Goal: Task Accomplishment & Management: Manage account settings

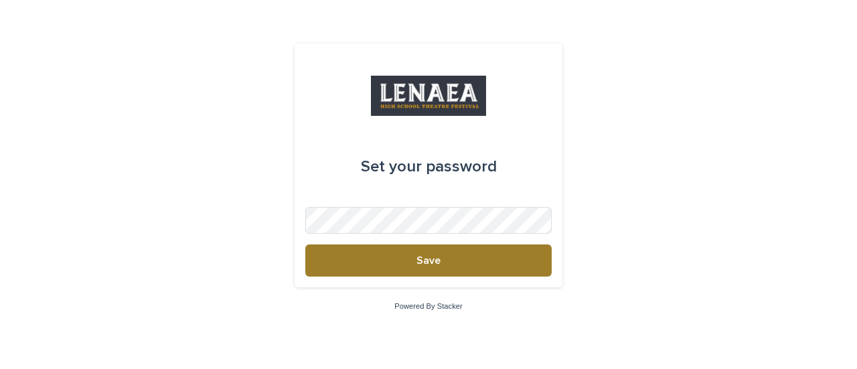
click at [422, 262] on span "Save" at bounding box center [428, 260] width 24 height 11
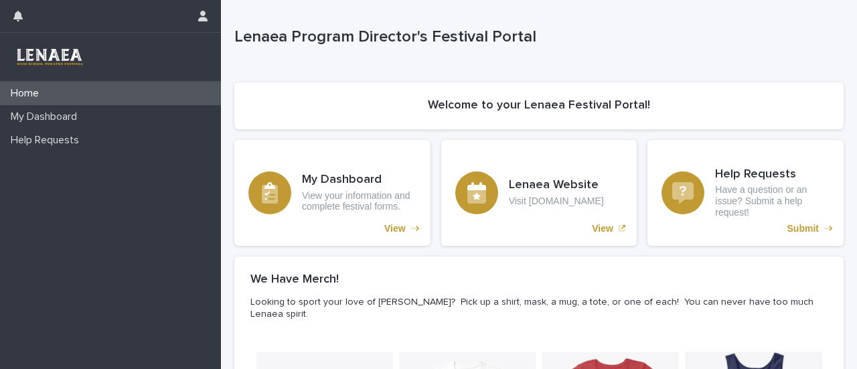
scroll to position [141, 0]
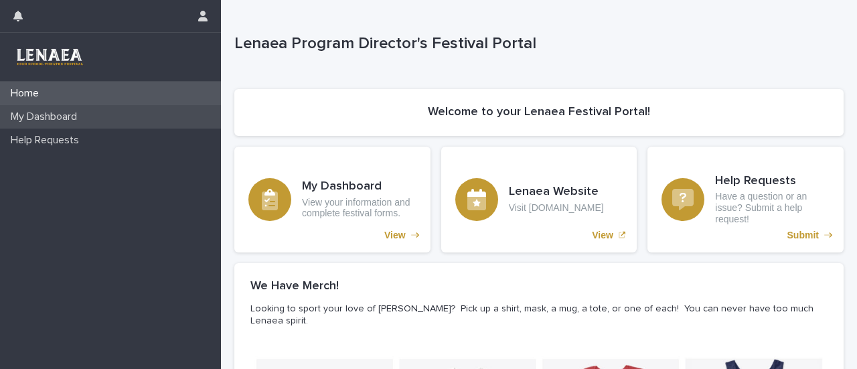
click at [61, 116] on p "My Dashboard" at bounding box center [46, 116] width 82 height 13
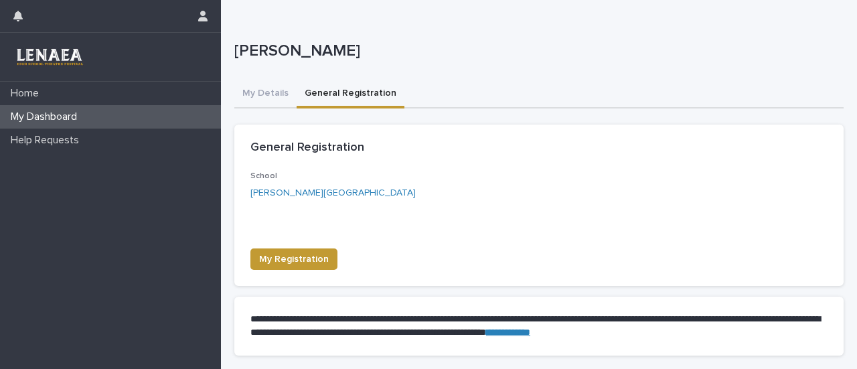
click at [351, 99] on button "General Registration" at bounding box center [351, 94] width 108 height 28
